Goal: Find specific page/section: Find specific page/section

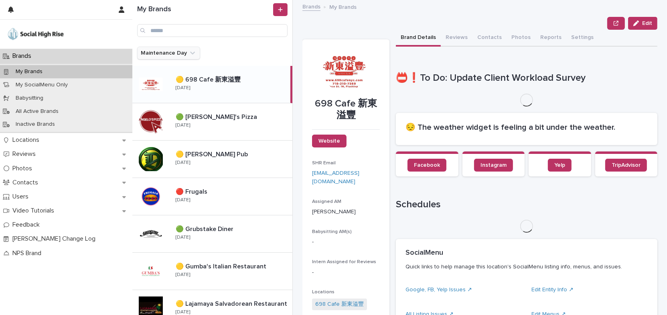
click at [192, 53] on icon "Maintenance Day" at bounding box center [193, 53] width 8 height 8
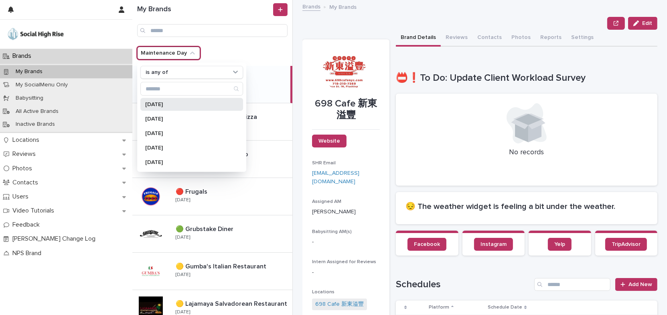
click at [179, 107] on div "[DATE]" at bounding box center [191, 104] width 103 height 13
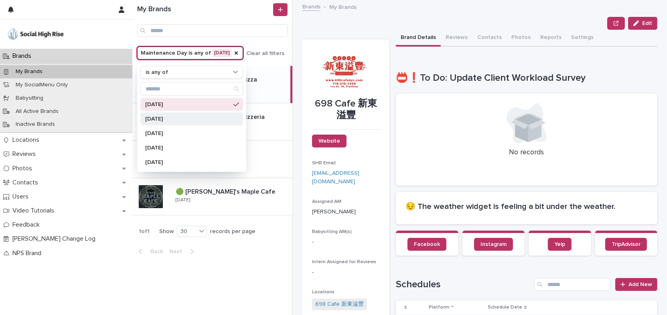
click at [197, 122] on div "[DATE]" at bounding box center [191, 118] width 103 height 13
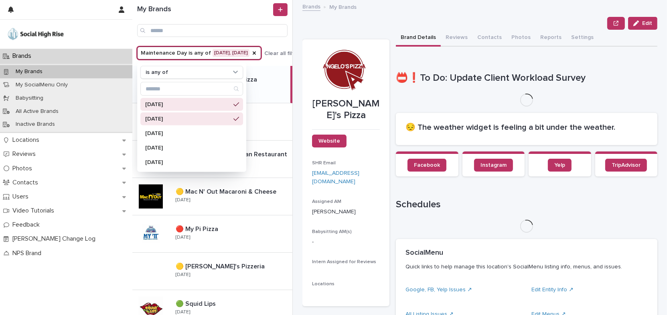
click at [259, 264] on p at bounding box center [233, 266] width 114 height 8
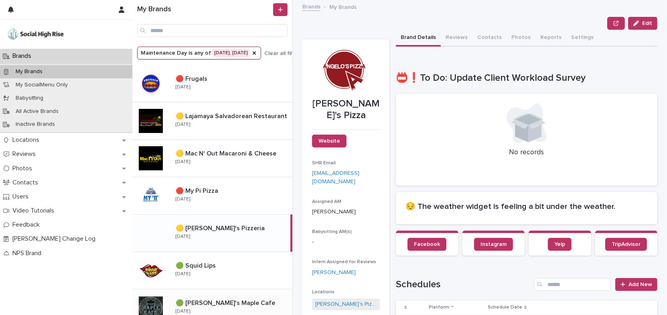
scroll to position [95, 0]
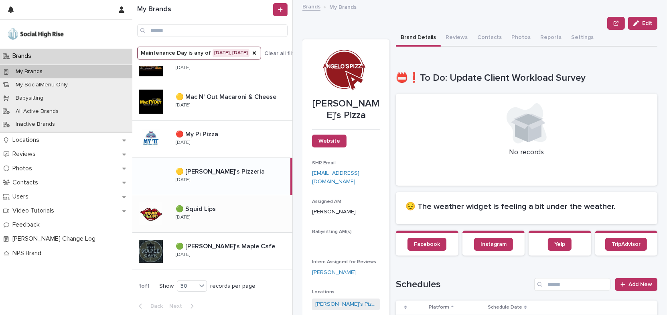
click at [246, 215] on div "🟢 Squid Lips 🟢 Squid Lips [DATE]" at bounding box center [230, 213] width 123 height 23
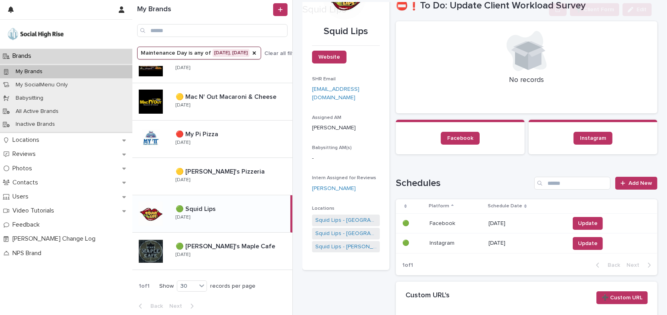
scroll to position [73, 0]
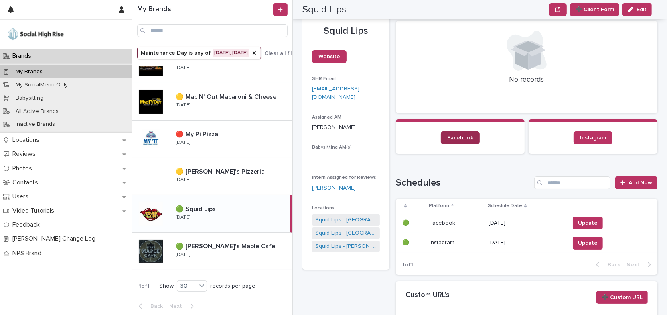
click at [458, 137] on span "Facebook" at bounding box center [460, 138] width 26 height 6
